Goal: Task Accomplishment & Management: Manage account settings

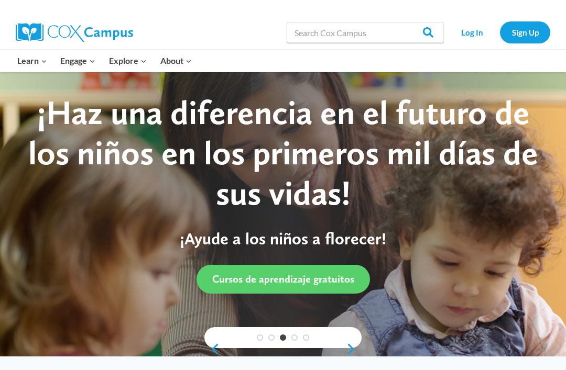
click at [465, 32] on link "Log In" at bounding box center [472, 31] width 46 height 21
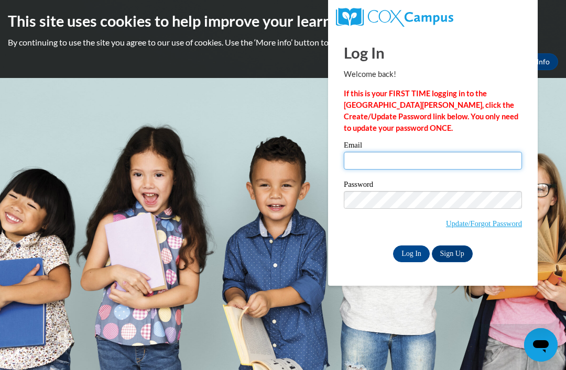
click at [435, 169] on input "Email" at bounding box center [433, 161] width 178 height 18
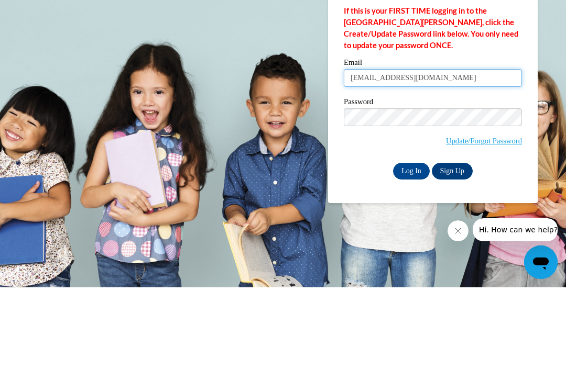
type input "kyrahs3@gmail.com"
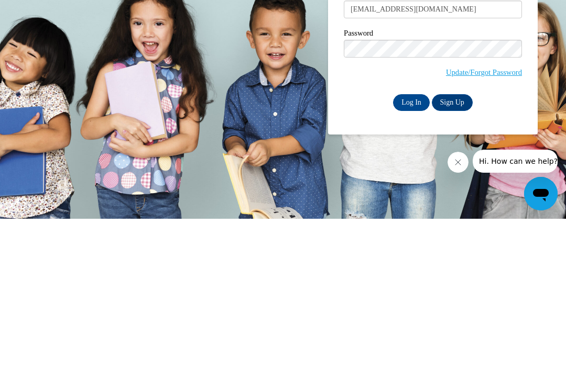
click at [406, 246] on input "Log In" at bounding box center [411, 254] width 37 height 17
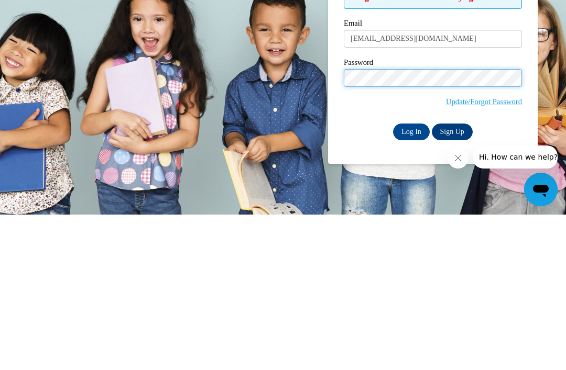
click at [405, 279] on input "Log In" at bounding box center [411, 287] width 37 height 17
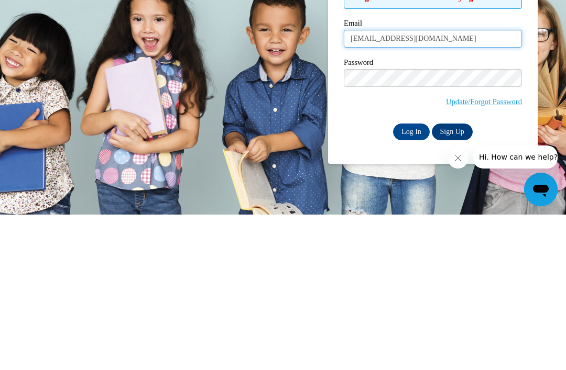
click at [370, 185] on input "[EMAIL_ADDRESS][DOMAIN_NAME]" at bounding box center [433, 194] width 178 height 18
type input "[EMAIL_ADDRESS][DOMAIN_NAME]"
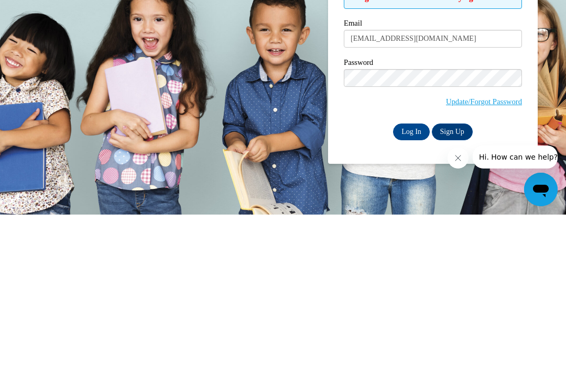
click at [408, 279] on input "Log In" at bounding box center [411, 287] width 37 height 17
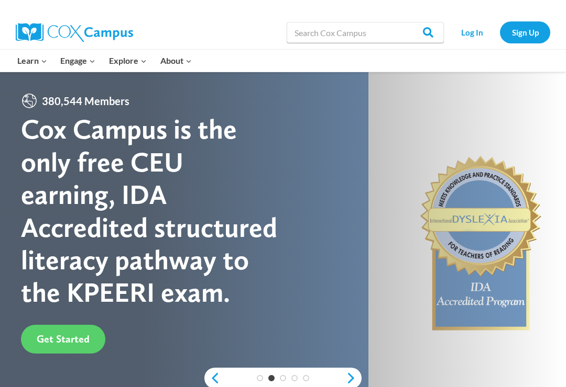
click at [471, 31] on link "Log In" at bounding box center [472, 31] width 46 height 21
